Goal: Transaction & Acquisition: Obtain resource

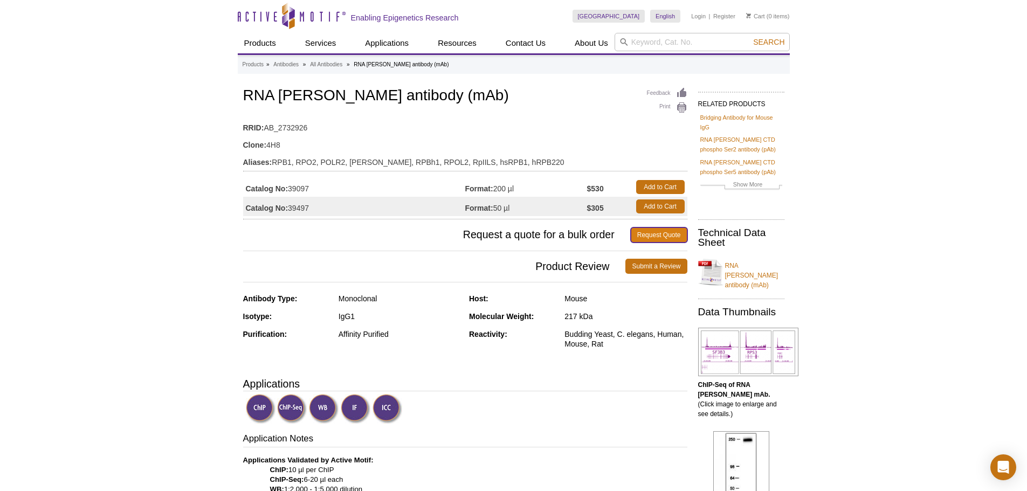
click at [642, 236] on link "Request Quote" at bounding box center [659, 235] width 57 height 15
click at [656, 204] on link "Add to Cart" at bounding box center [660, 206] width 49 height 14
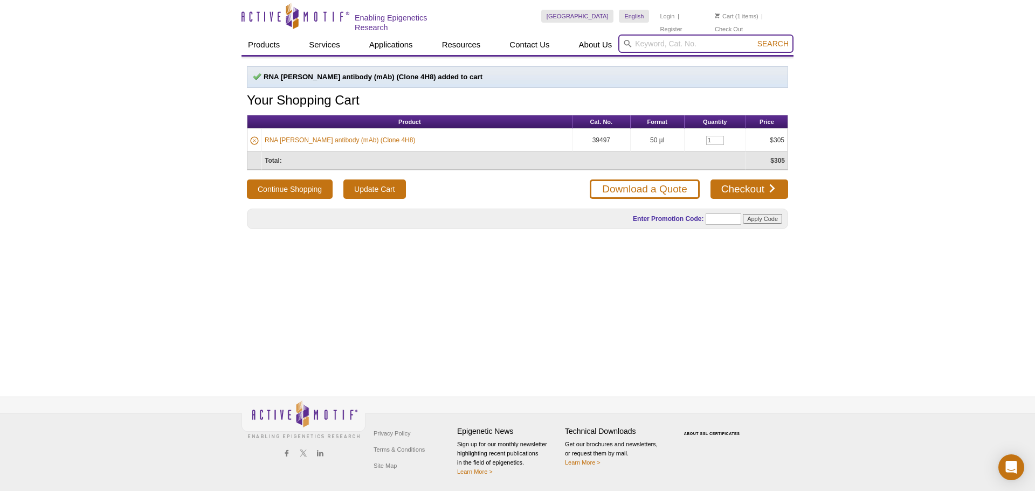
click at [664, 42] on input "search" at bounding box center [705, 44] width 175 height 18
type input "61083"
click at [754, 39] on button "Search" at bounding box center [773, 44] width 38 height 10
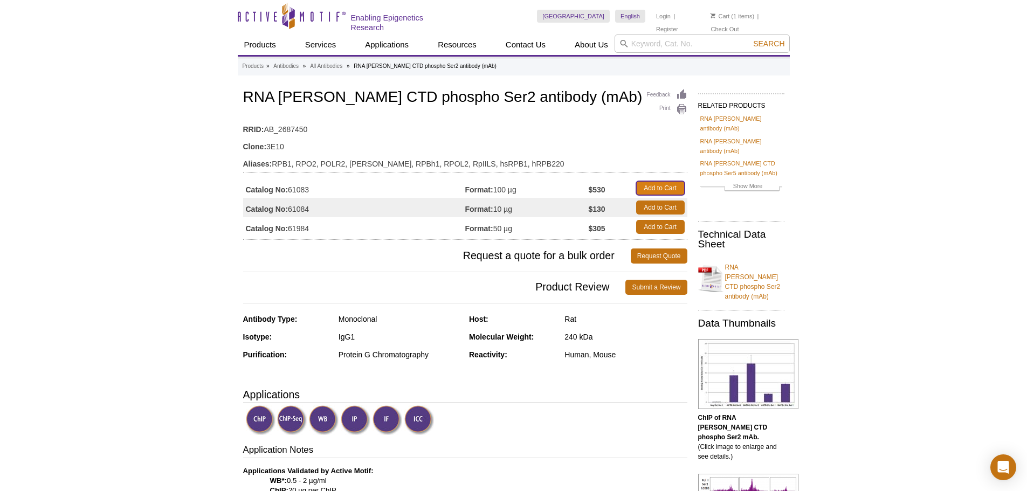
click at [671, 188] on link "Add to Cart" at bounding box center [660, 188] width 49 height 14
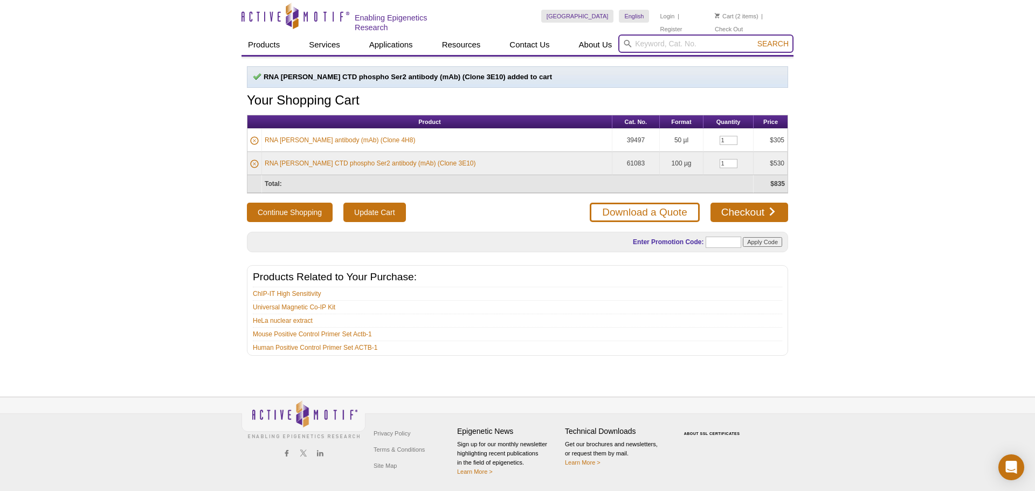
click at [676, 39] on input "search" at bounding box center [705, 44] width 175 height 18
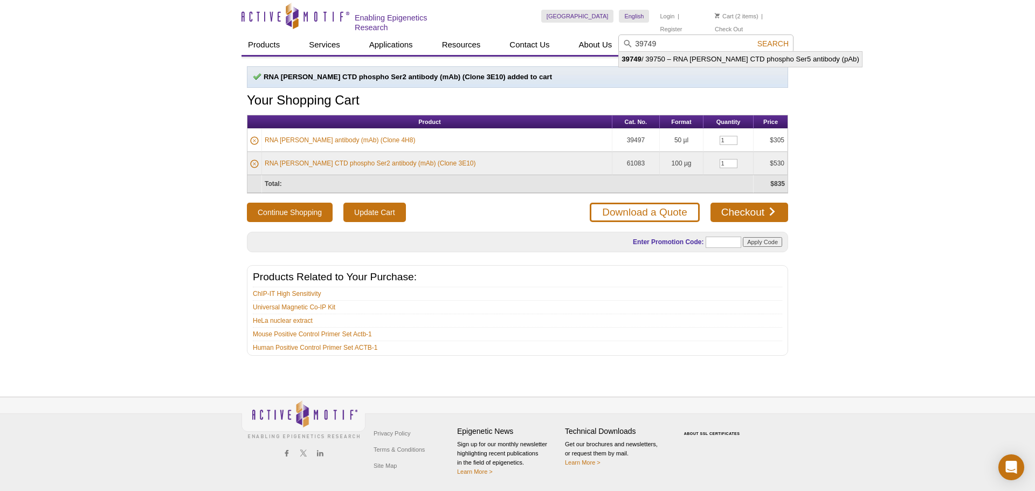
click at [721, 58] on li "39749 / 39750 – RNA pol II CTD phospho Ser5 antibody (pAb)" at bounding box center [740, 59] width 243 height 15
type input "39749 / 39750 – RNA pol II CTD phospho Ser5 antibody (pAb)"
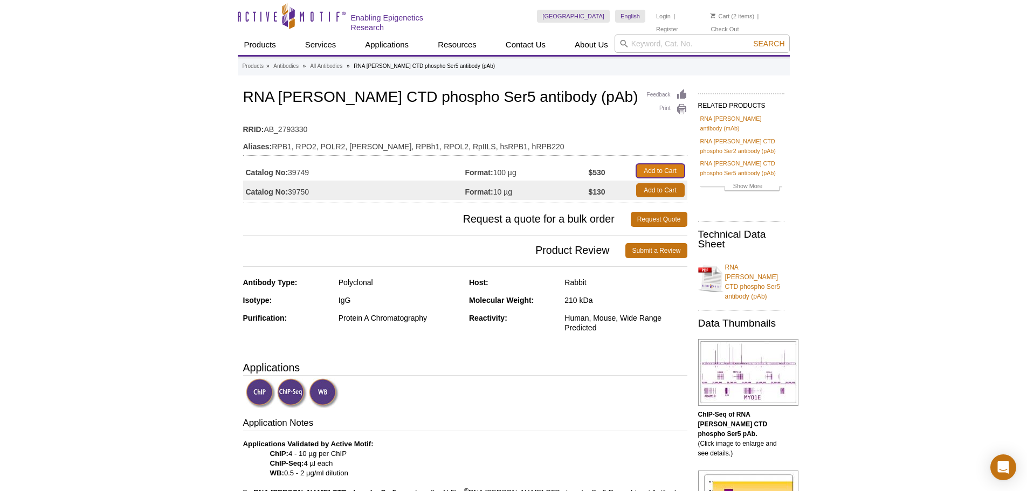
click at [658, 164] on link "Add to Cart" at bounding box center [660, 171] width 49 height 14
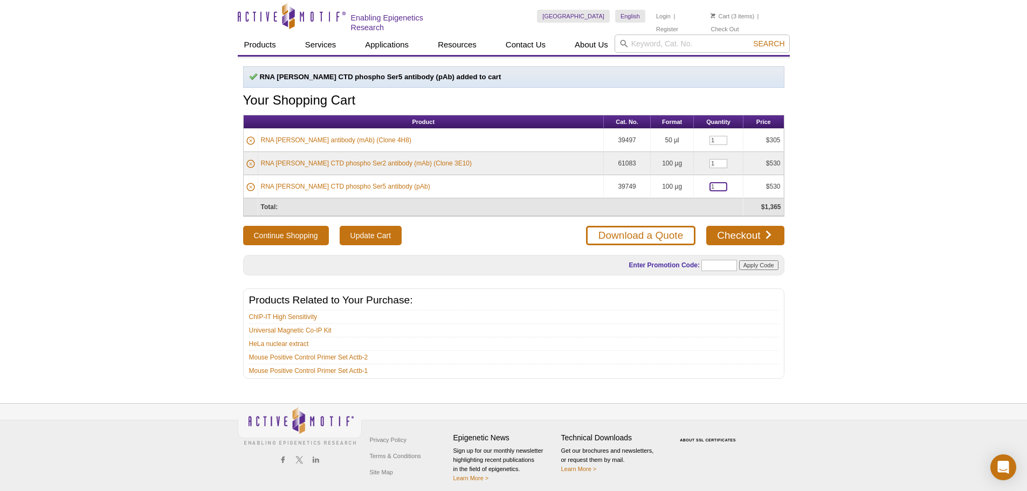
click at [712, 185] on input "1" at bounding box center [719, 186] width 18 height 9
click at [315, 182] on link "RNA [PERSON_NAME] CTD phospho Ser5 antibody (pAb)" at bounding box center [345, 187] width 169 height 10
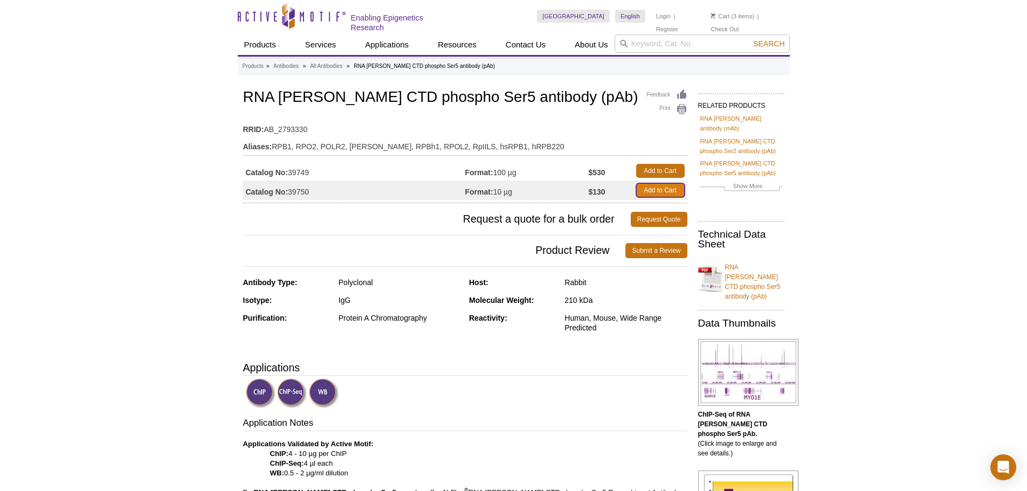
click at [674, 187] on link "Add to Cart" at bounding box center [660, 190] width 49 height 14
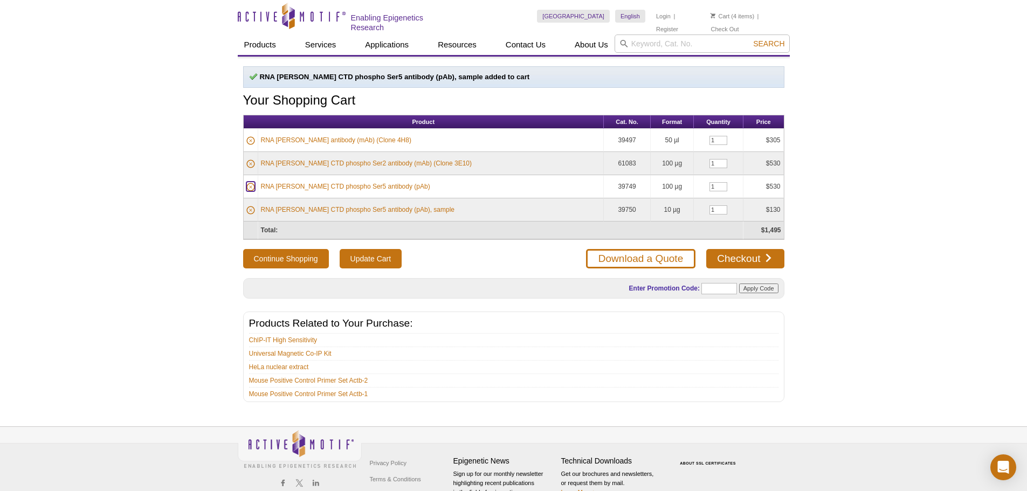
click at [252, 183] on icon at bounding box center [250, 187] width 9 height 9
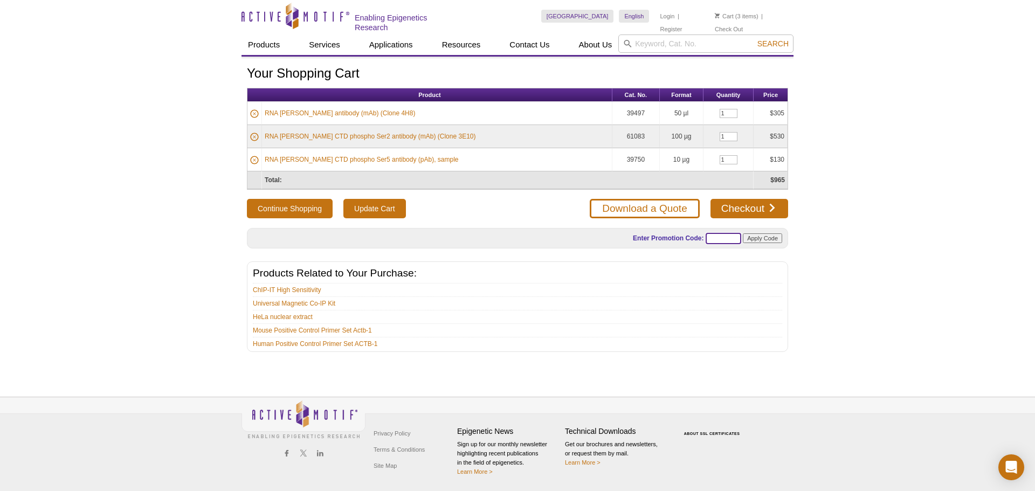
click at [719, 237] on input "text" at bounding box center [724, 238] width 36 height 11
type input "SUMMER25"
click at [772, 235] on input "Apply Code" at bounding box center [762, 238] width 39 height 10
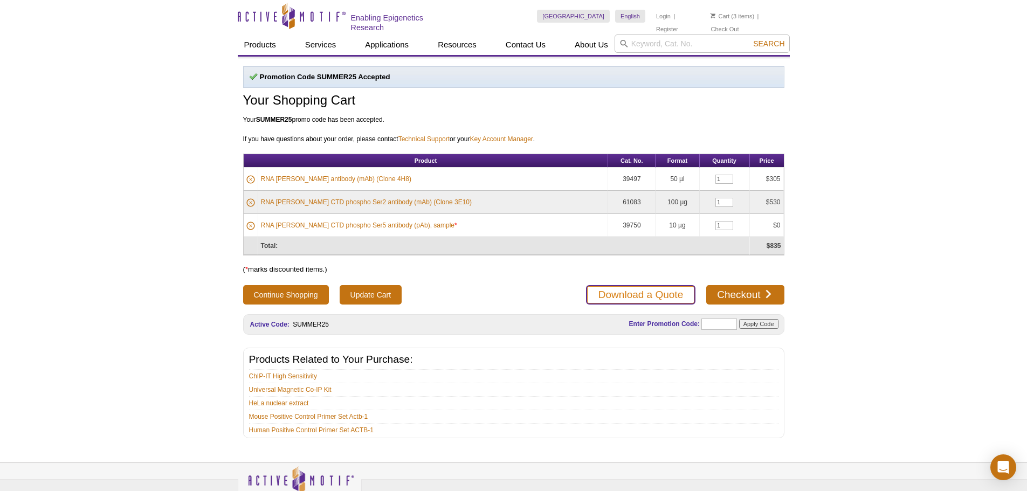
click at [677, 296] on link "Download a Quote" at bounding box center [640, 294] width 109 height 19
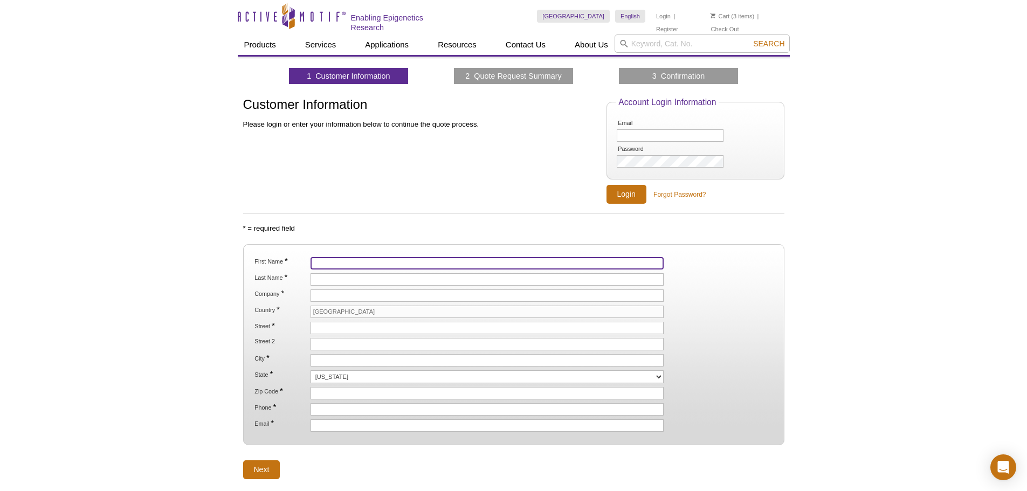
click at [320, 263] on input "First Name *" at bounding box center [488, 263] width 354 height 12
type input "Dominic"
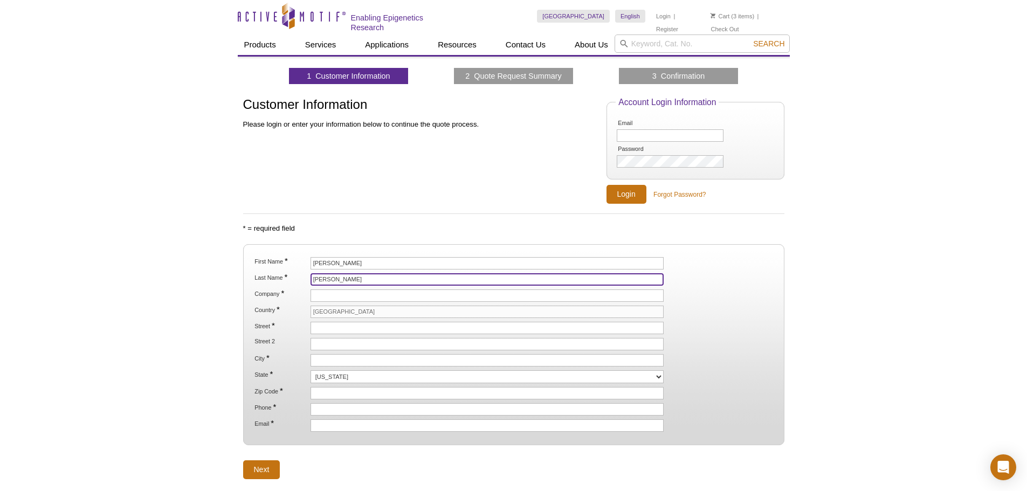
type input "Kolonay"
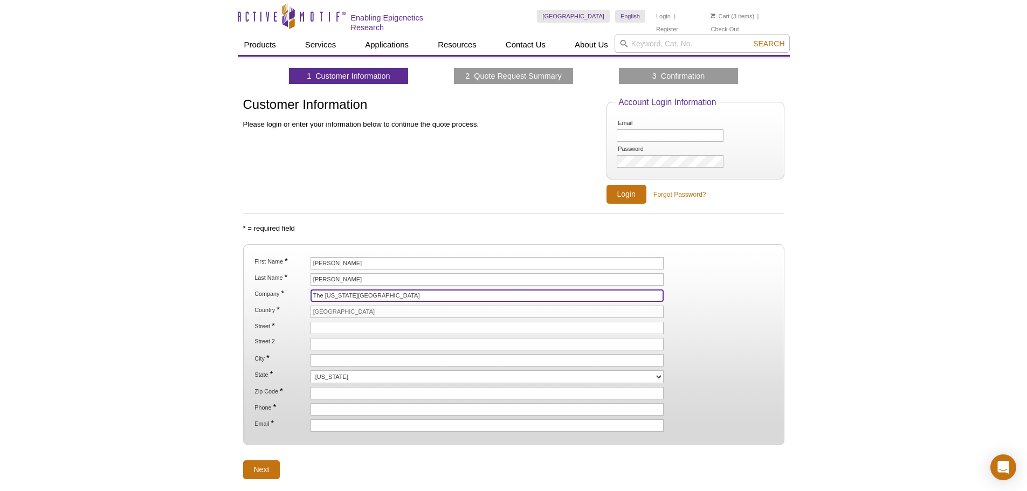
type input "The [US_STATE][GEOGRAPHIC_DATA]"
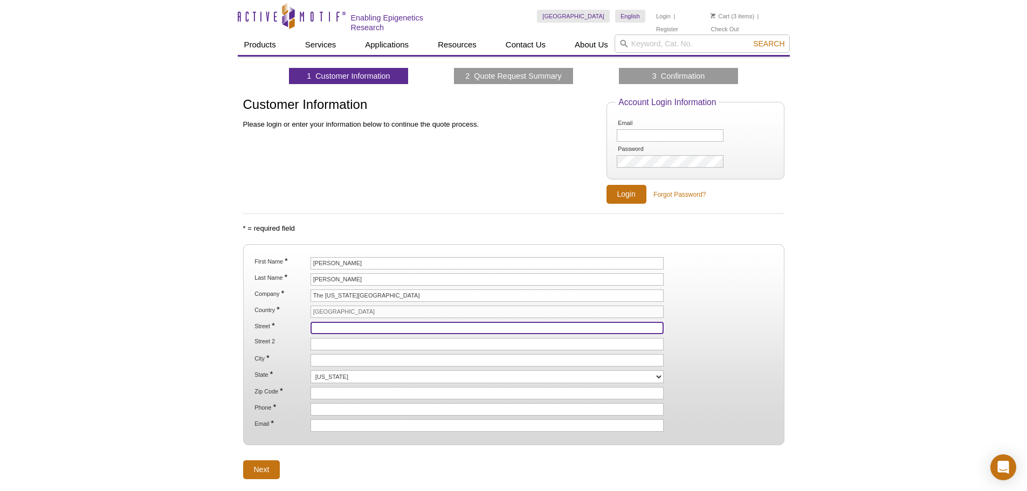
click at [339, 325] on input "Street *" at bounding box center [488, 328] width 354 height 12
type input "[STREET_ADDRESS]"
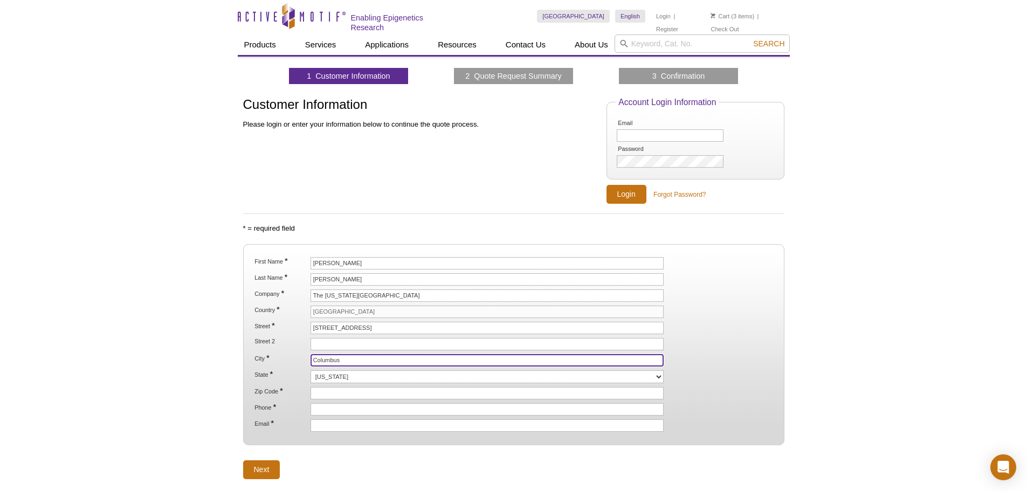
type input "Columbus"
select select "OH"
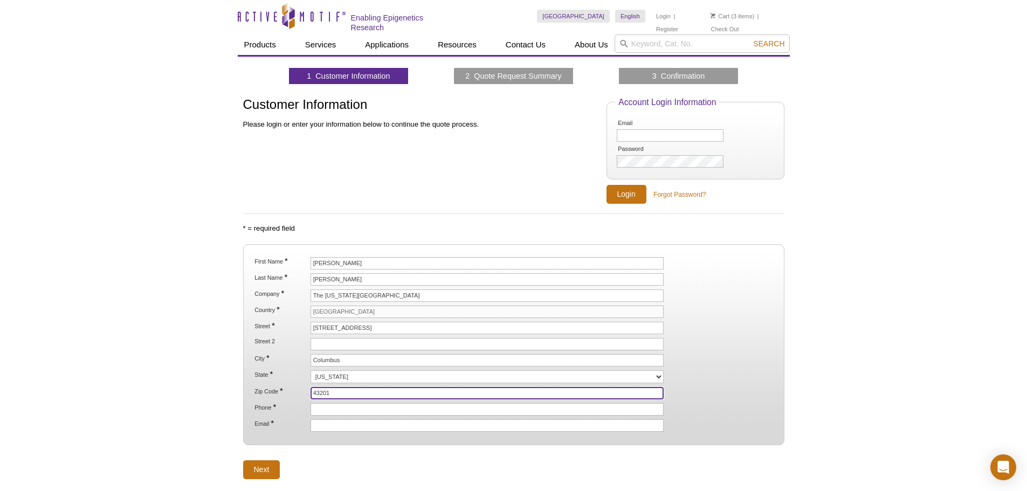
type input "43201"
type input "9372417072"
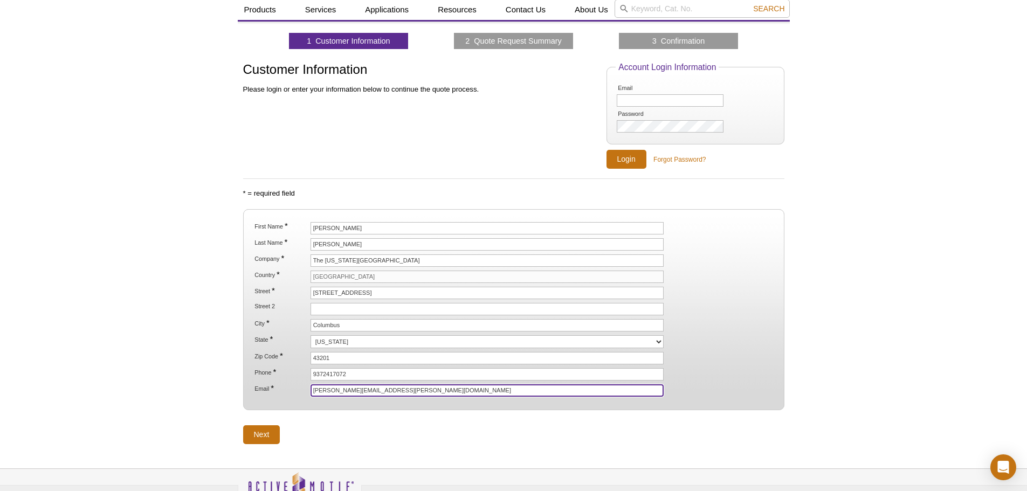
scroll to position [54, 0]
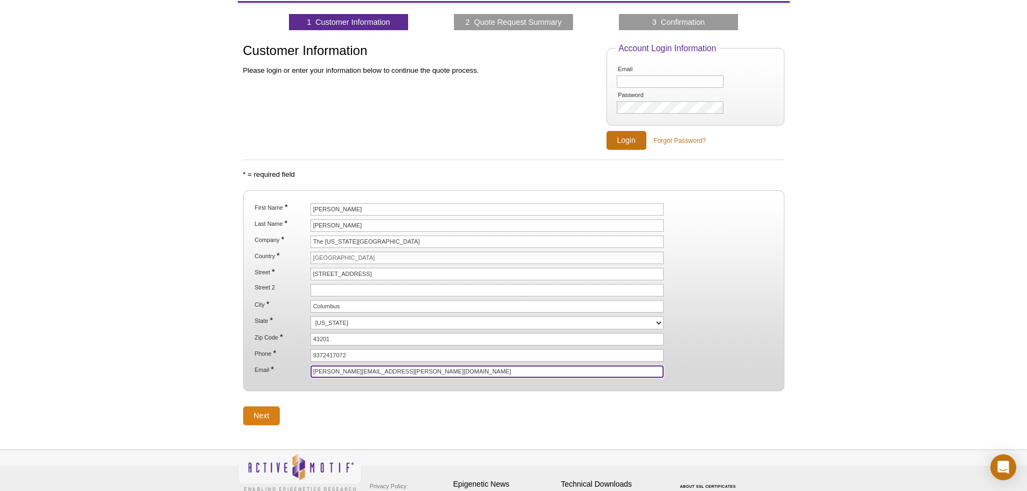
type input "[PERSON_NAME][EMAIL_ADDRESS][PERSON_NAME][DOMAIN_NAME]"
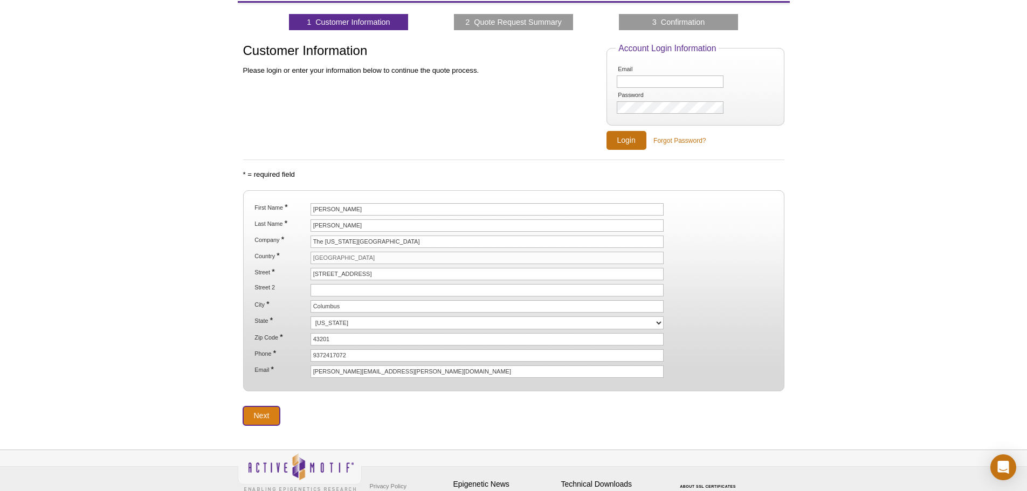
click at [261, 415] on input "Next" at bounding box center [261, 416] width 37 height 19
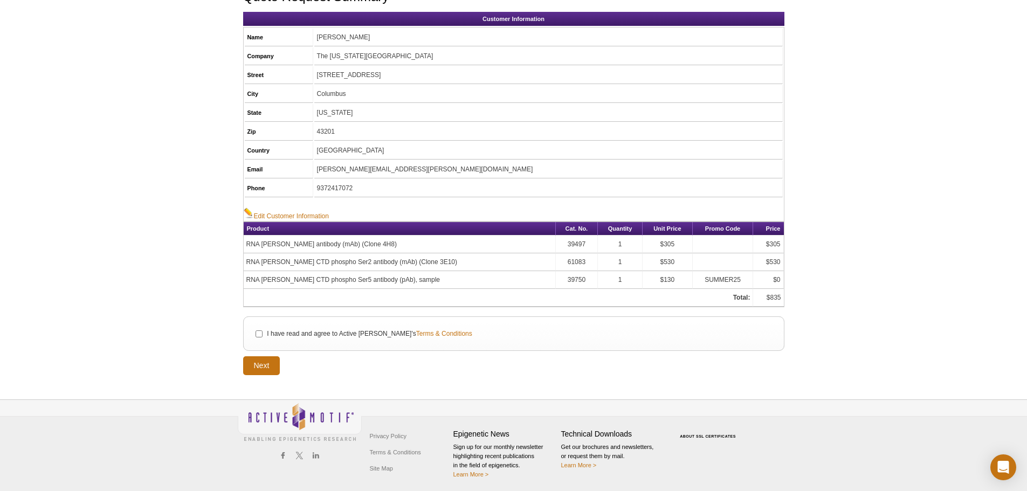
scroll to position [109, 0]
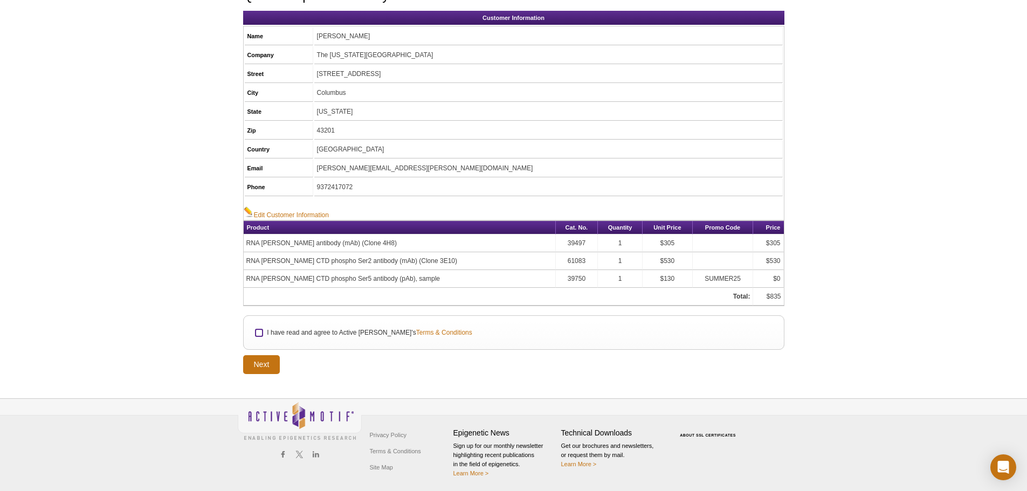
click at [260, 331] on input "I have read and agree to Active [PERSON_NAME]'s Terms & Conditions" at bounding box center [259, 332] width 7 height 7
checkbox input "true"
click at [265, 361] on input "Next" at bounding box center [261, 364] width 37 height 19
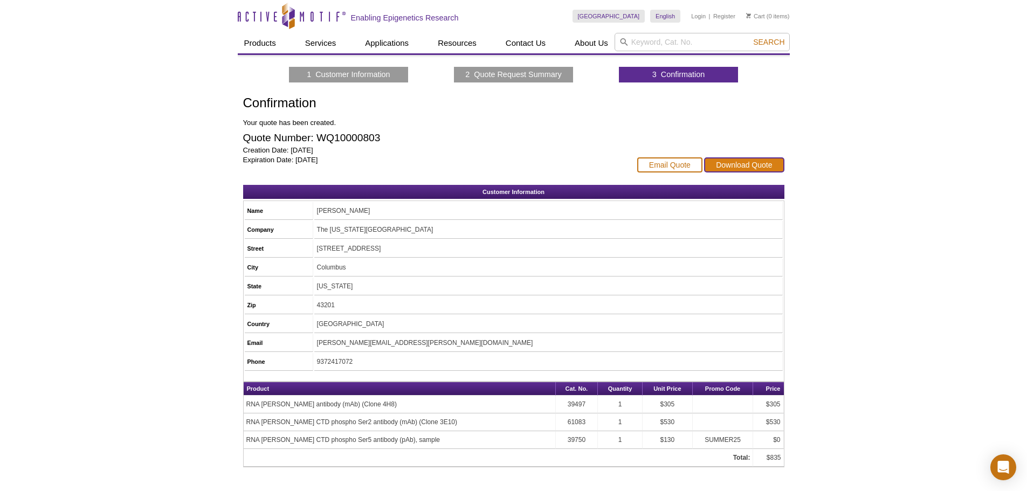
click at [734, 166] on link "Download Quote" at bounding box center [744, 164] width 80 height 15
